Goal: Check status: Check status

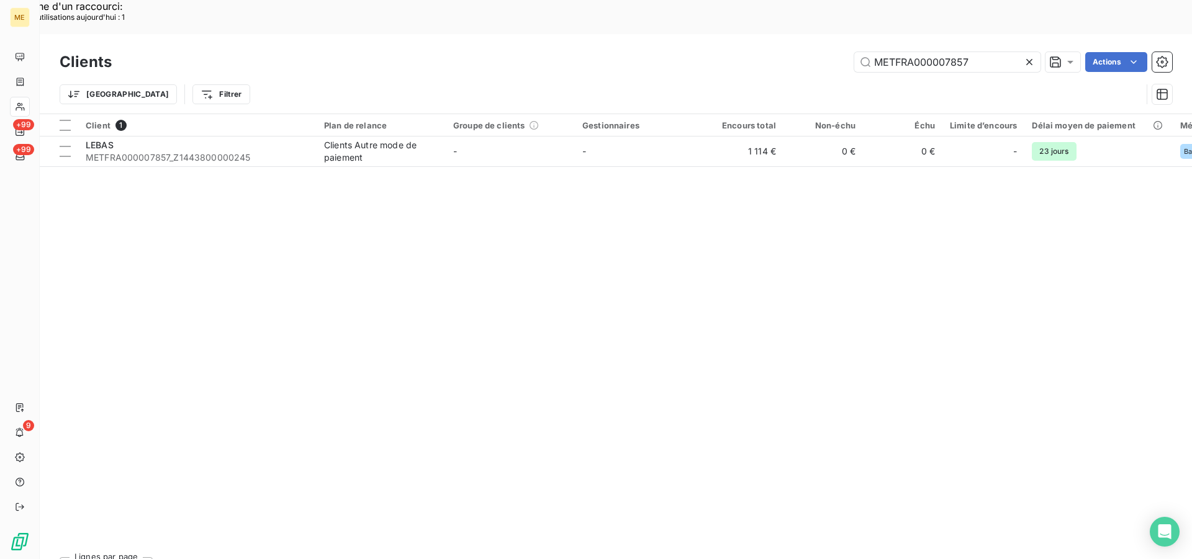
drag, startPoint x: 983, startPoint y: 27, endPoint x: 672, endPoint y: 19, distance: 311.1
click at [672, 52] on div "METFRA000007857 Actions" at bounding box center [649, 62] width 1045 height 20
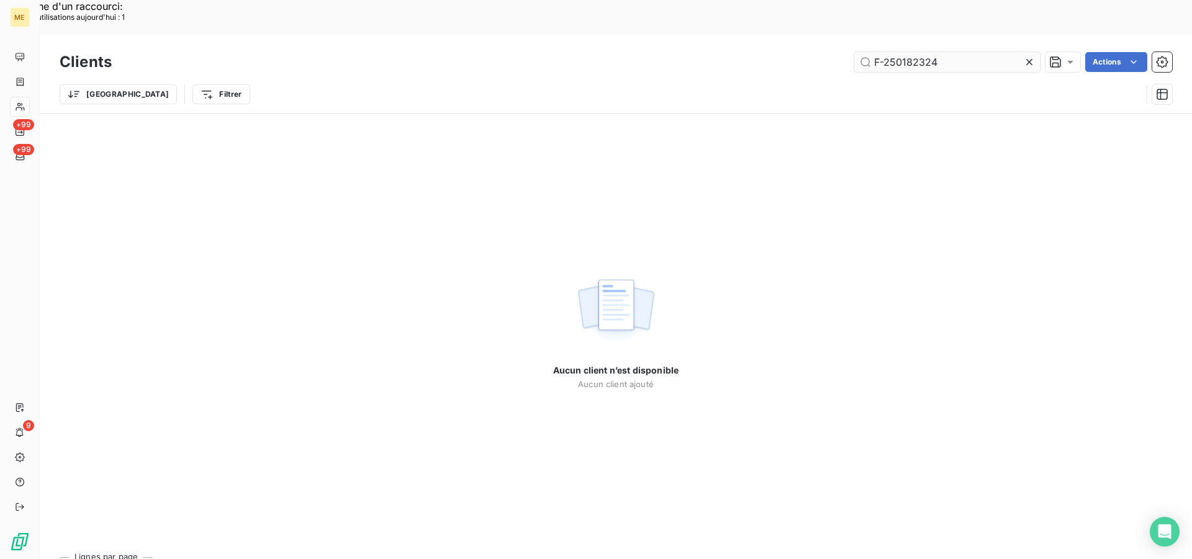
click at [984, 52] on input "F-250182324" at bounding box center [947, 62] width 186 height 20
click at [969, 52] on input "F-250182324" at bounding box center [947, 62] width 186 height 20
drag, startPoint x: 924, startPoint y: 26, endPoint x: 934, endPoint y: 27, distance: 9.4
click at [924, 52] on input "F-250182324" at bounding box center [947, 62] width 186 height 20
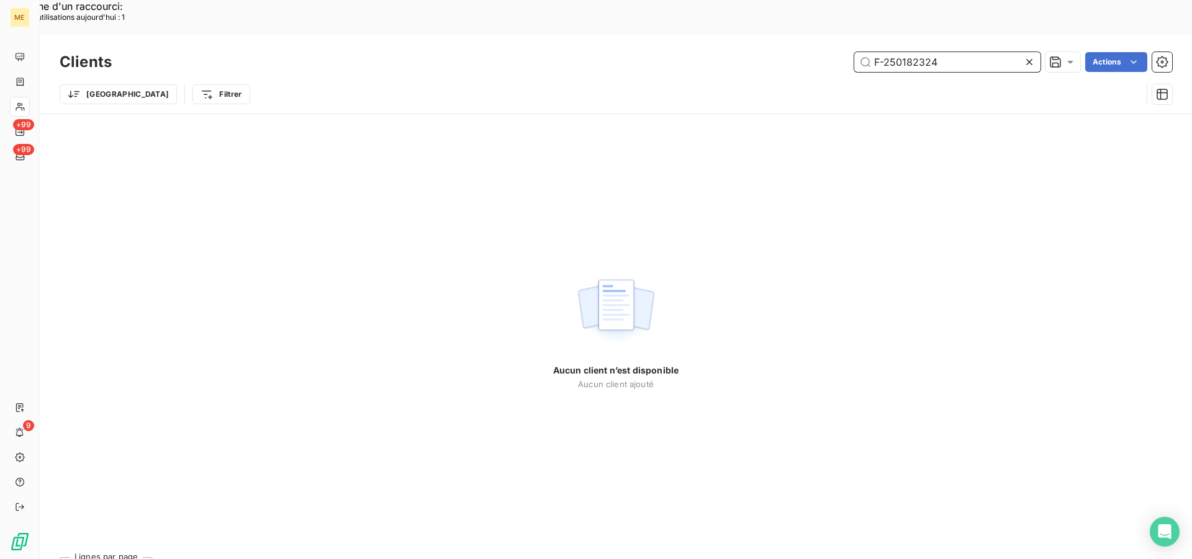
drag, startPoint x: 945, startPoint y: 27, endPoint x: 854, endPoint y: 25, distance: 91.3
click at [854, 52] on input "F-250182324" at bounding box center [947, 62] width 186 height 20
paste input "25494500654243"
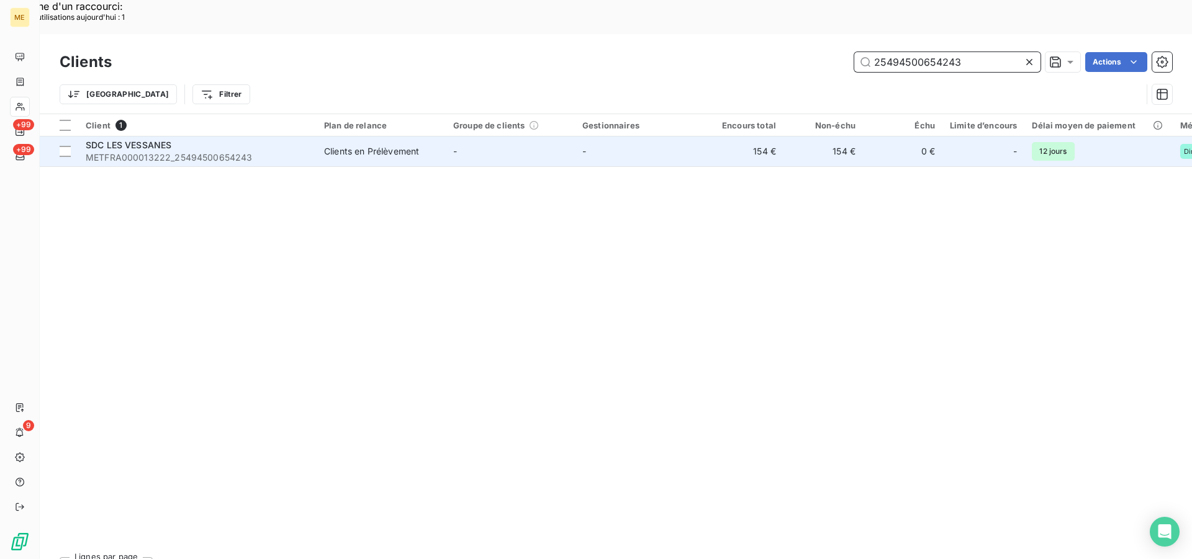
type input "25494500654243"
click at [174, 151] on span "METFRA000013222_25494500654243" at bounding box center [197, 157] width 223 height 12
